Goal: Task Accomplishment & Management: Manage account settings

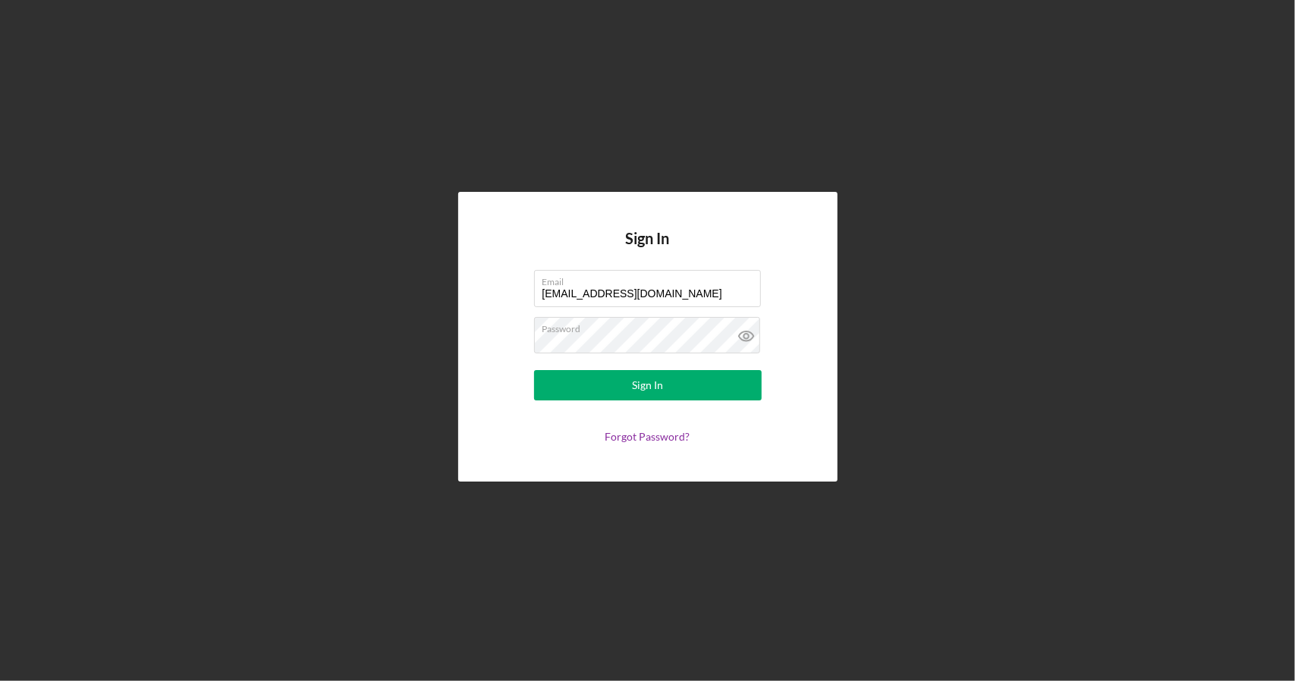
click at [646, 405] on form "Email [EMAIL_ADDRESS][DOMAIN_NAME] Password Sign In Forgot Password?" at bounding box center [647, 356] width 303 height 173
click at [644, 389] on div "Sign In" at bounding box center [647, 385] width 31 height 30
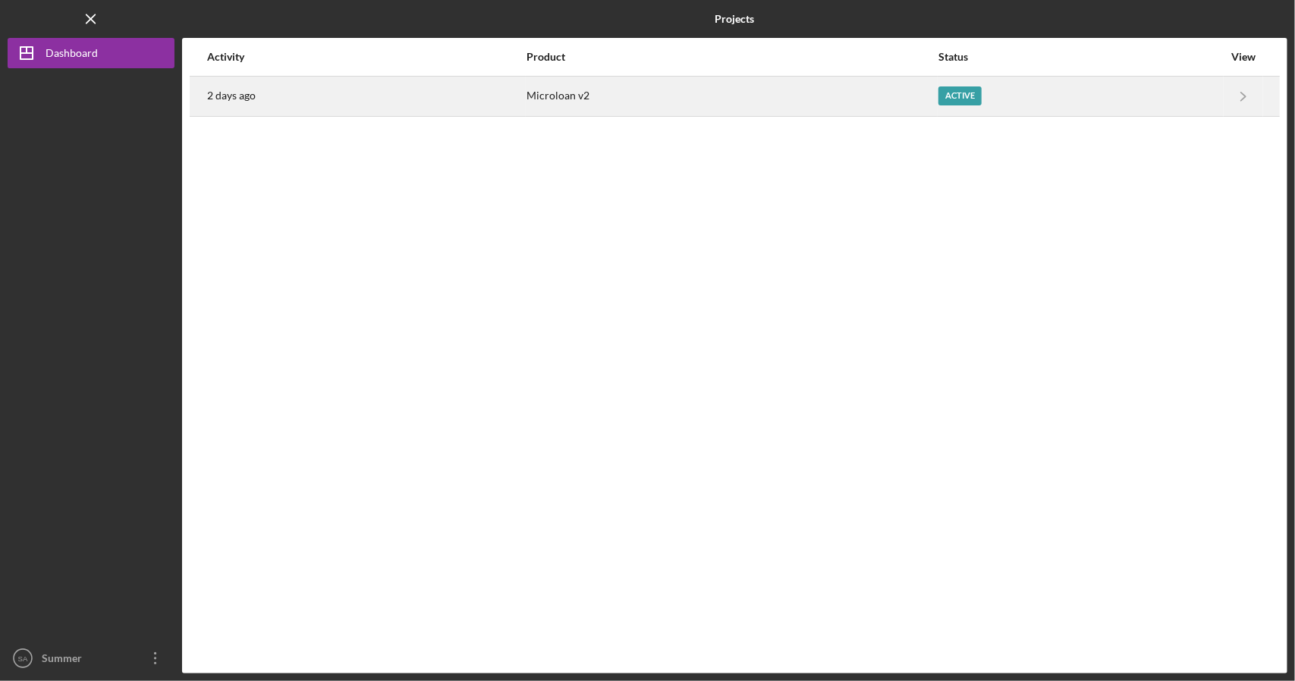
click at [1047, 95] on div "Active" at bounding box center [1080, 96] width 284 height 38
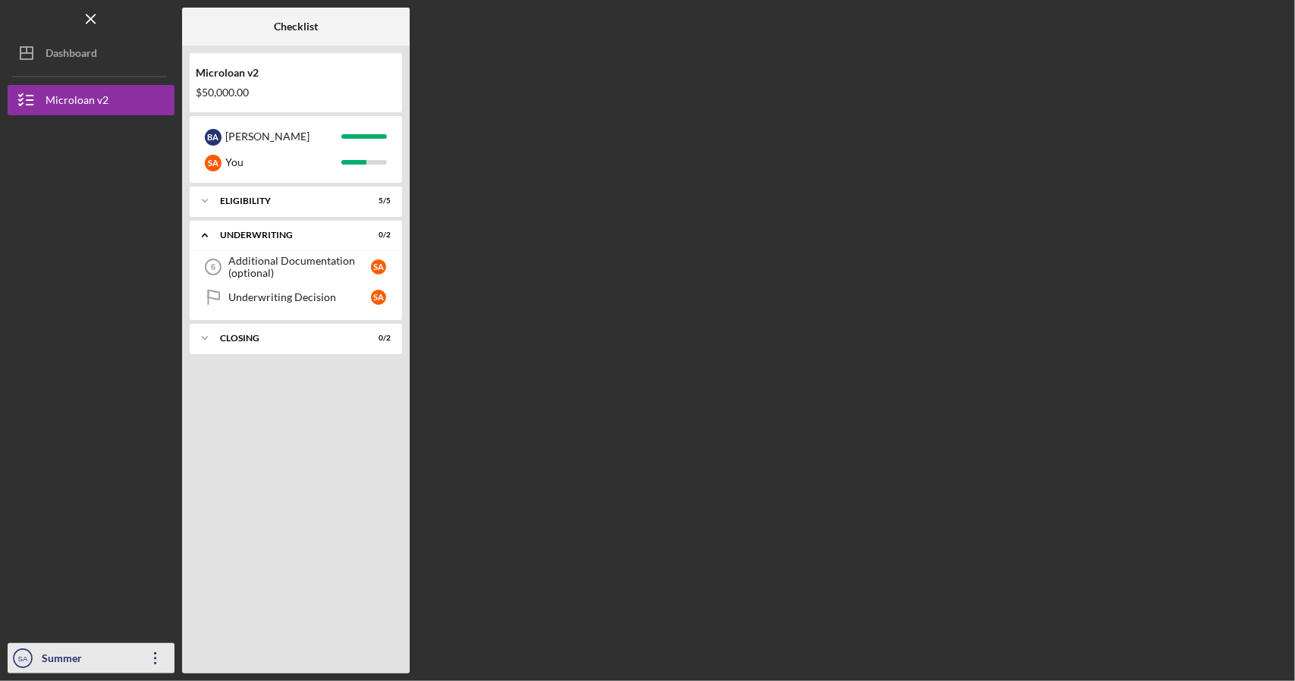
click at [118, 658] on div "Summer [PERSON_NAME]" at bounding box center [87, 673] width 99 height 61
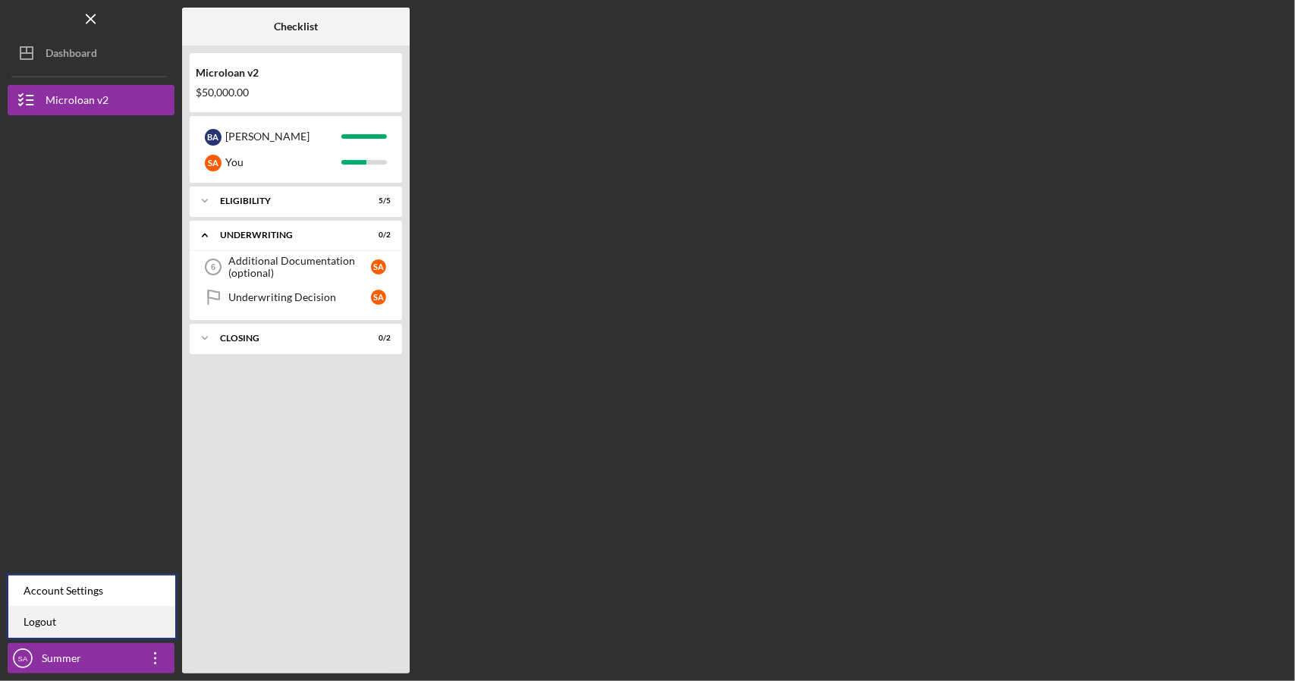
click at [105, 629] on link "Logout" at bounding box center [91, 622] width 167 height 31
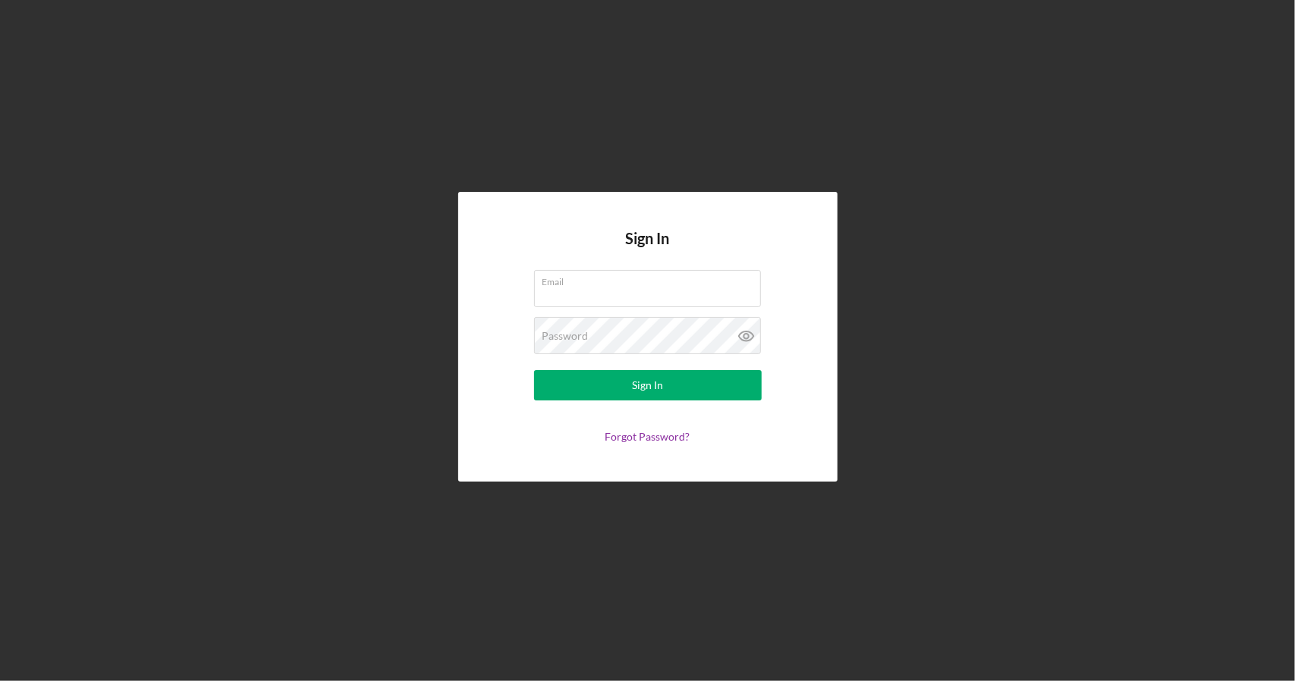
type input "[EMAIL_ADDRESS][DOMAIN_NAME]"
